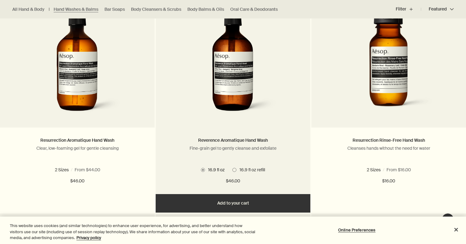
scroll to position [437, 0]
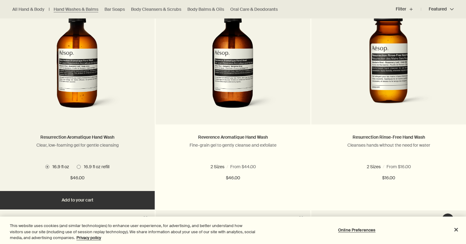
click at [62, 94] on img at bounding box center [77, 58] width 92 height 114
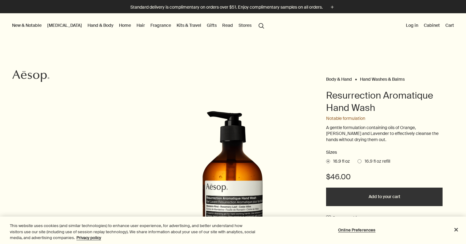
click at [284, 90] on div "Body & Hand Hand Washes & Balms Resurrection Aromatique Hand Wash Notable formu…" at bounding box center [233, 199] width 466 height 248
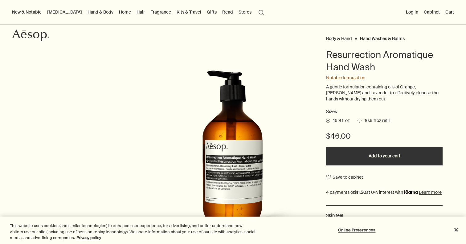
scroll to position [85, 0]
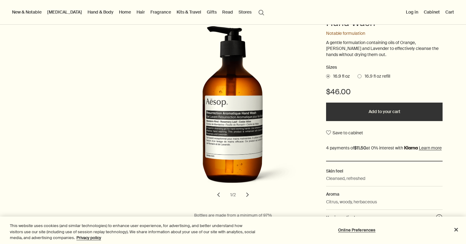
click at [360, 76] on span at bounding box center [360, 76] width 4 height 4
click at [358, 76] on input "16.9 fl oz refill" at bounding box center [358, 75] width 0 height 4
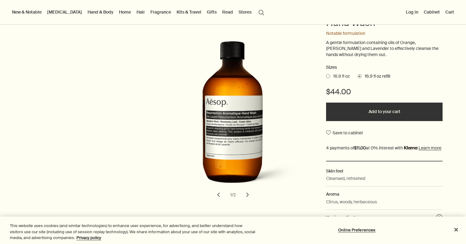
click at [331, 75] on span "16.9 fl oz" at bounding box center [340, 76] width 20 height 6
click at [326, 75] on input "16.9 fl oz" at bounding box center [326, 75] width 0 height 4
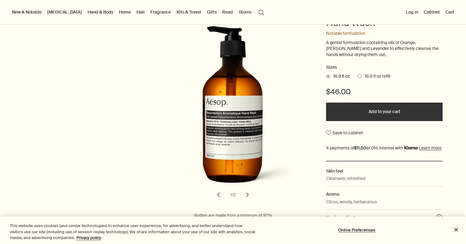
click at [361, 76] on span at bounding box center [360, 76] width 4 height 4
click at [358, 76] on input "16.9 fl oz refill" at bounding box center [358, 75] width 0 height 4
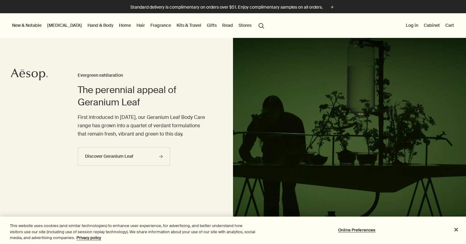
click at [144, 0] on div "Standard delivery is complimentary on orders over $51. Enjoy complimentary samp…" at bounding box center [233, 6] width 466 height 13
